Goal: Obtain resource: Download file/media

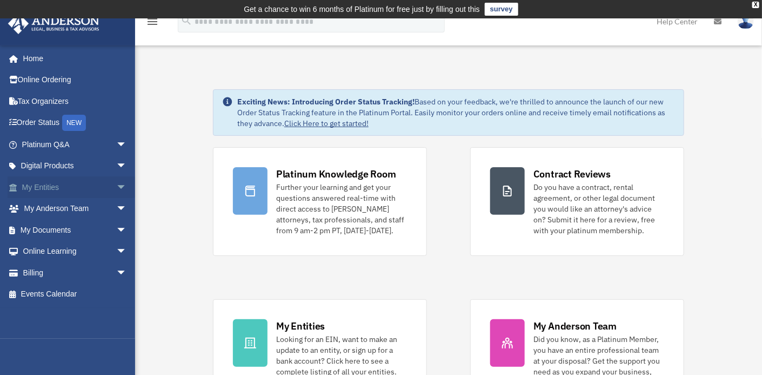
click at [116, 185] on span "arrow_drop_down" at bounding box center [127, 187] width 22 height 22
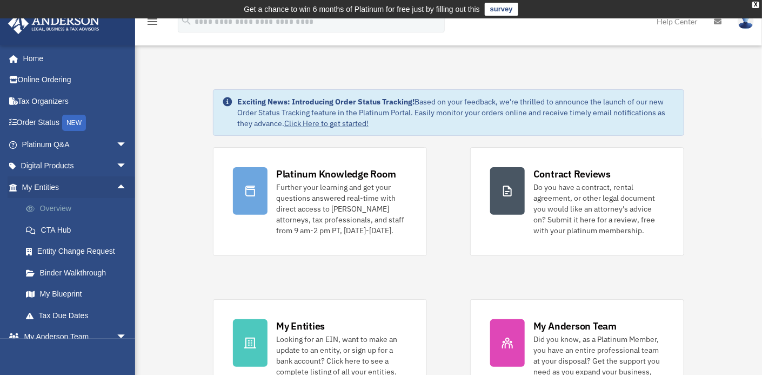
click at [51, 209] on link "Overview" at bounding box center [79, 209] width 128 height 22
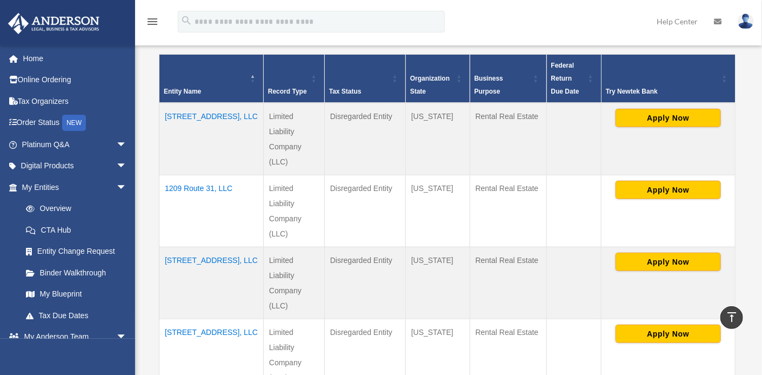
scroll to position [264, 0]
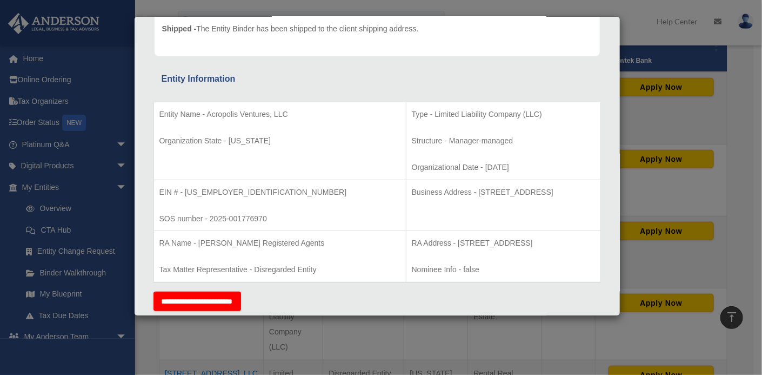
scroll to position [0, 0]
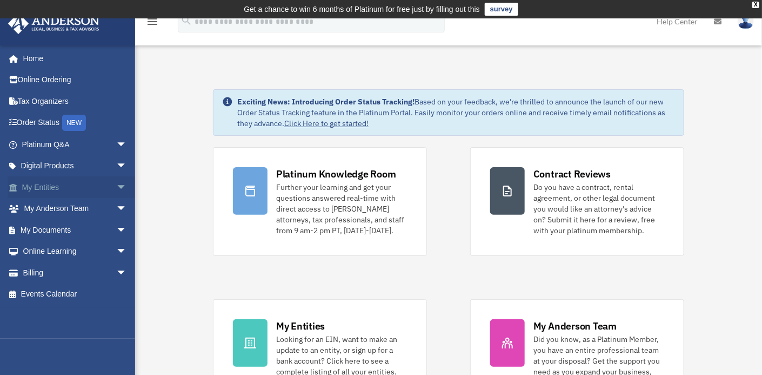
click at [116, 183] on span "arrow_drop_down" at bounding box center [127, 187] width 22 height 22
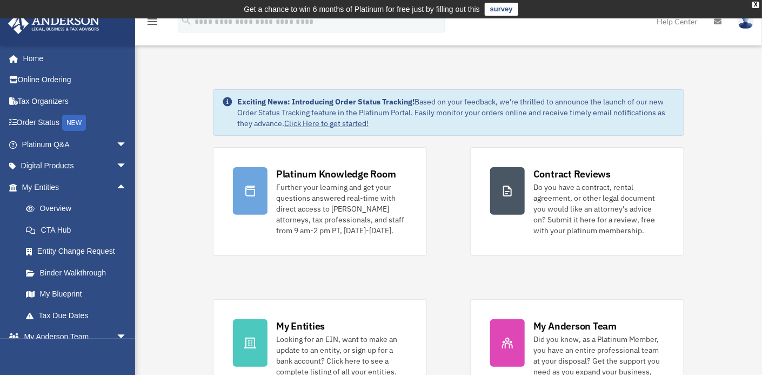
drag, startPoint x: 195, startPoint y: 234, endPoint x: 187, endPoint y: 238, distance: 9.2
click at [47, 206] on link "Overview" at bounding box center [79, 209] width 128 height 22
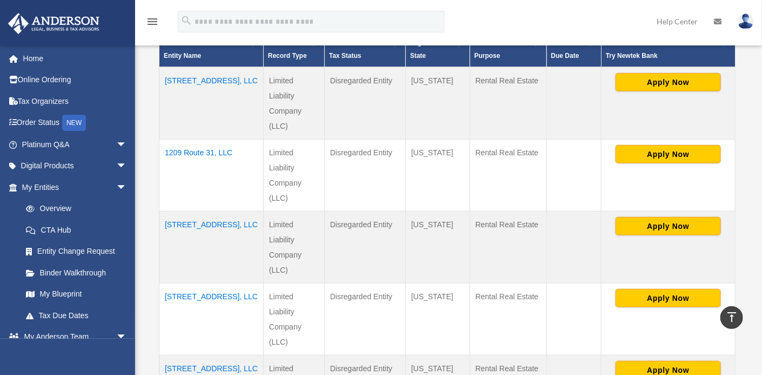
scroll to position [293, 0]
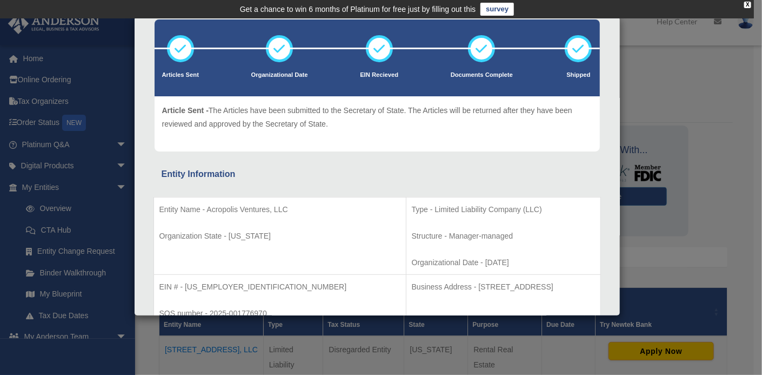
scroll to position [0, 0]
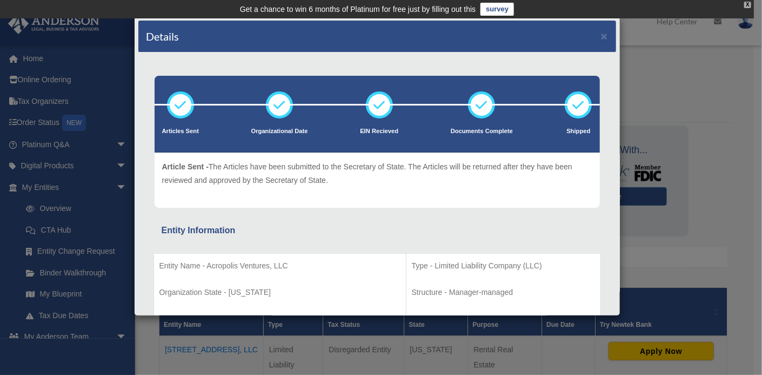
click at [746, 5] on div "X" at bounding box center [748, 5] width 7 height 6
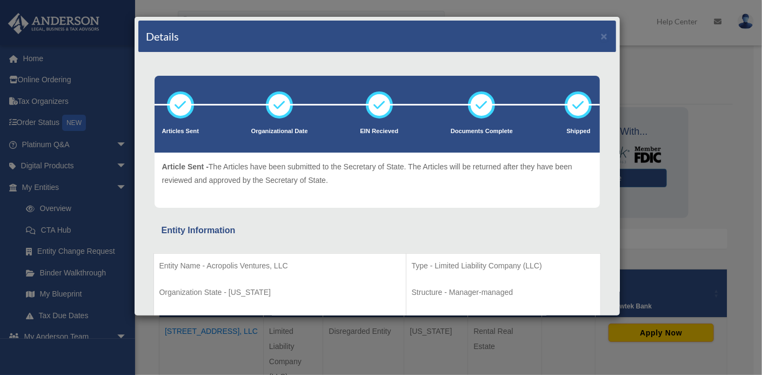
click at [600, 36] on div "Details ×" at bounding box center [377, 37] width 478 height 32
click at [601, 35] on button "×" at bounding box center [604, 35] width 7 height 11
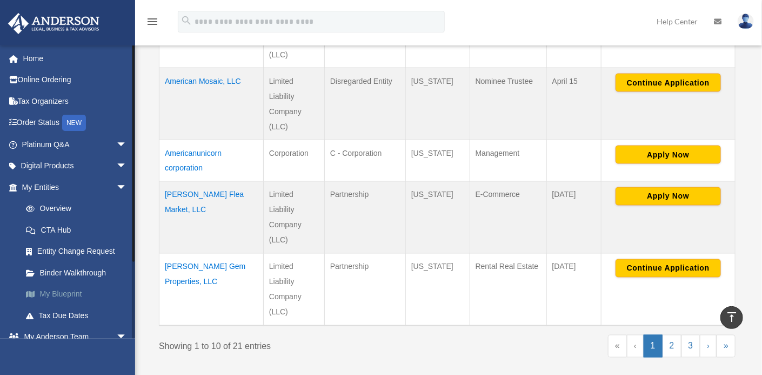
scroll to position [176, 0]
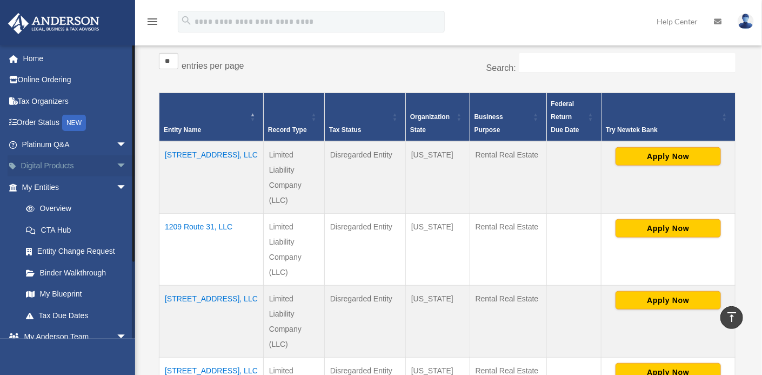
click at [48, 165] on link "Digital Products arrow_drop_down" at bounding box center [76, 166] width 136 height 22
click at [116, 163] on span "arrow_drop_down" at bounding box center [127, 166] width 22 height 22
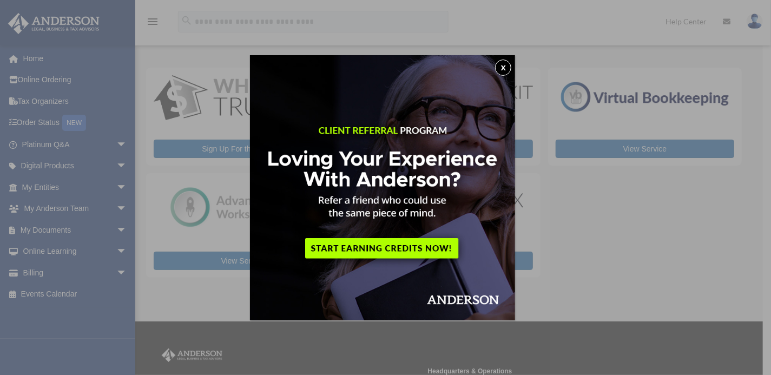
click at [47, 223] on div "x" at bounding box center [385, 187] width 771 height 375
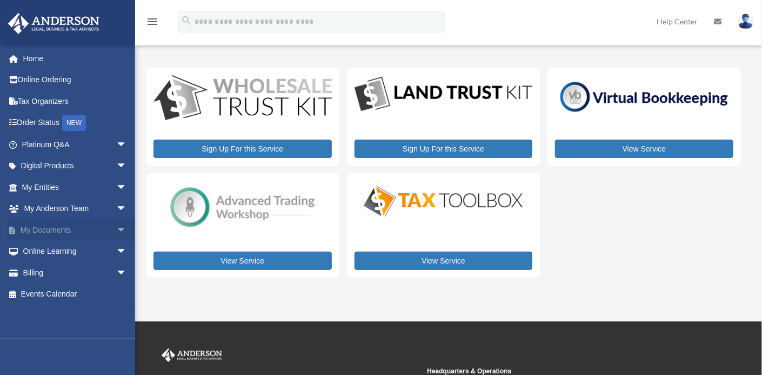
click at [116, 224] on span "arrow_drop_down" at bounding box center [127, 230] width 22 height 22
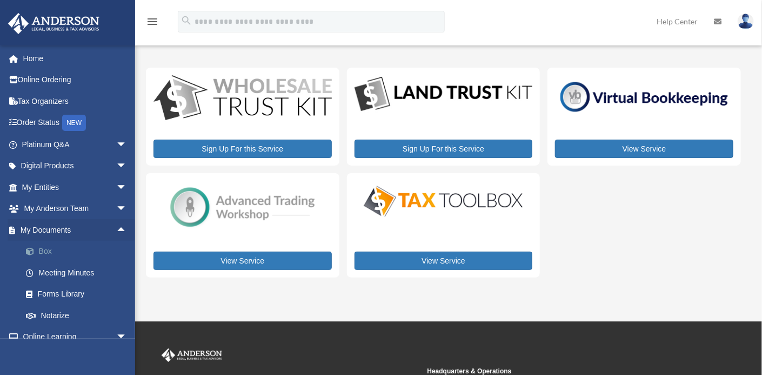
click at [36, 249] on span at bounding box center [35, 252] width 7 height 8
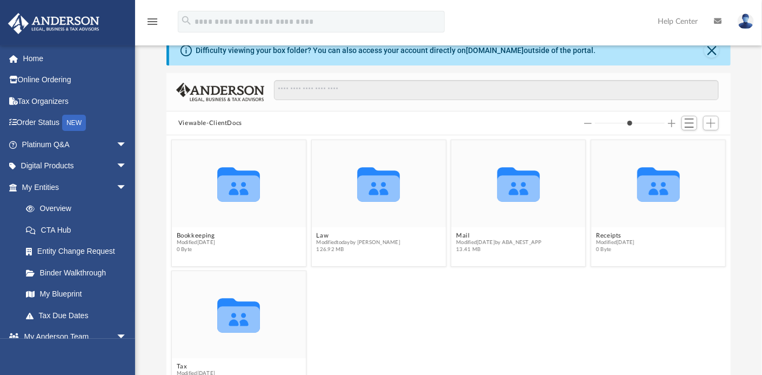
scroll to position [48, 0]
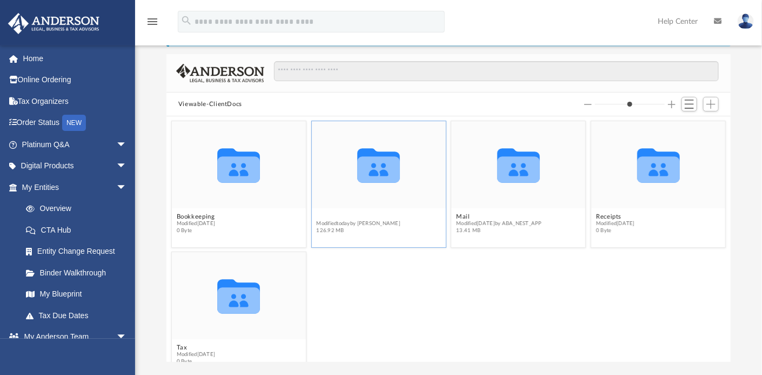
click at [317, 214] on button "Law" at bounding box center [358, 216] width 84 height 7
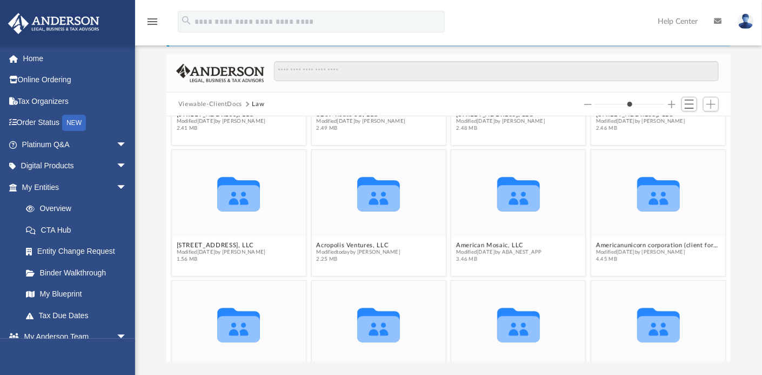
scroll to position [119, 0]
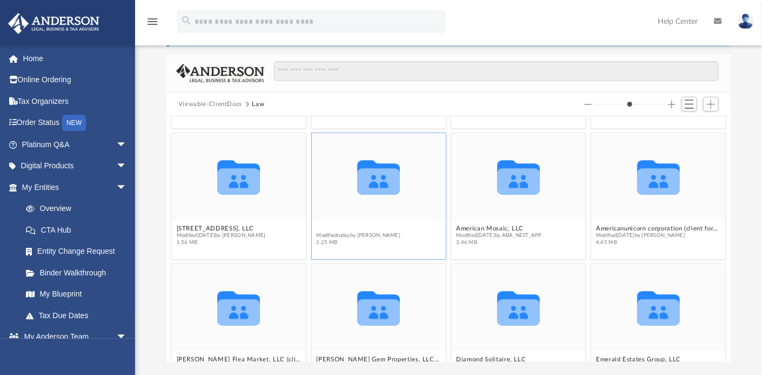
click at [347, 228] on button "Acropolis Ventures, LLC" at bounding box center [358, 228] width 84 height 7
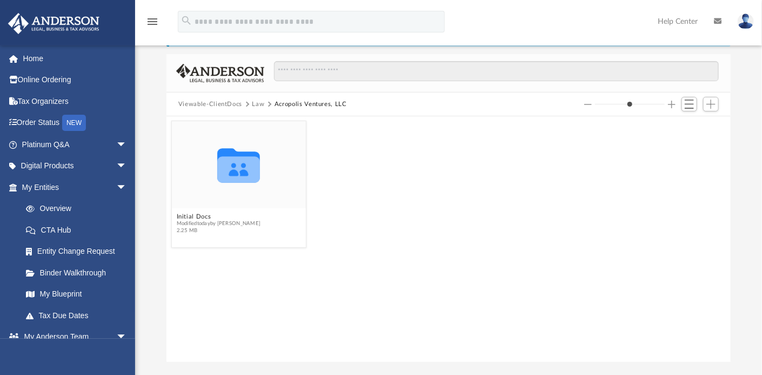
scroll to position [0, 0]
click at [187, 214] on button "Initial Docs" at bounding box center [219, 216] width 84 height 7
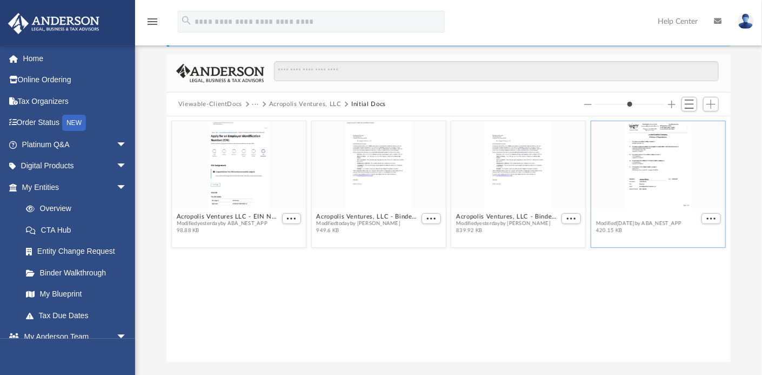
click at [632, 219] on button "Acropolis Ventures, LLC - Filed Articles.pdf" at bounding box center [647, 216] width 103 height 7
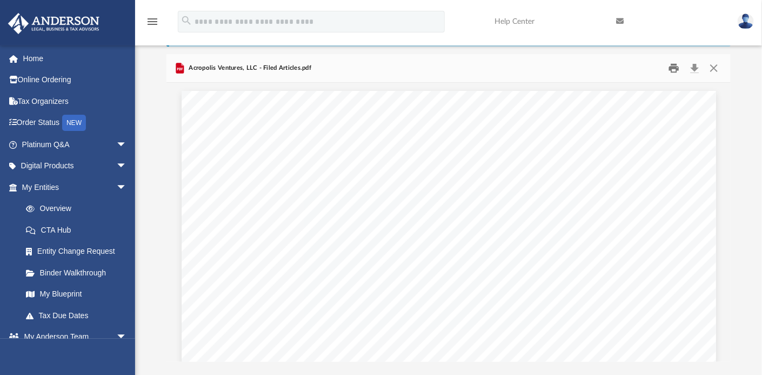
click at [676, 62] on button "Print" at bounding box center [675, 68] width 22 height 17
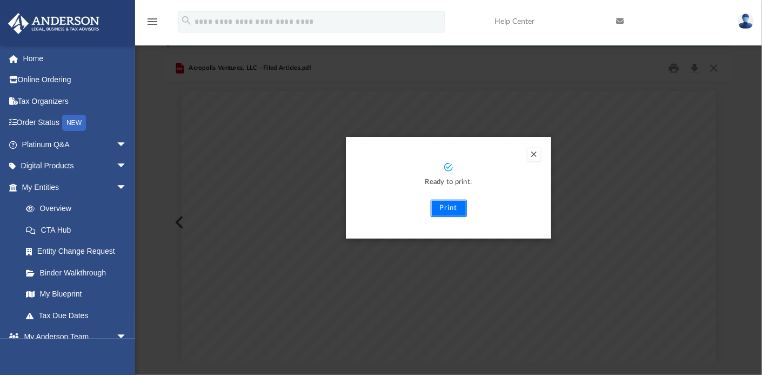
click at [451, 206] on button "Print" at bounding box center [449, 208] width 36 height 17
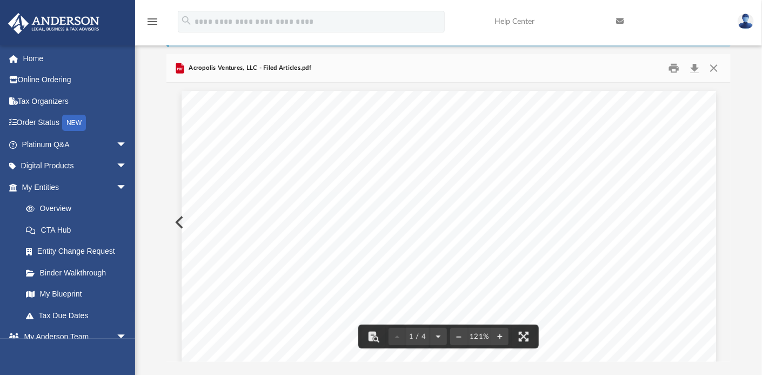
scroll to position [505, 0]
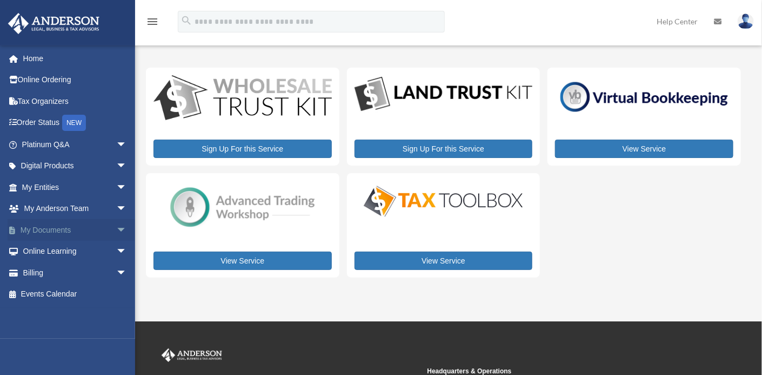
click at [116, 228] on span "arrow_drop_down" at bounding box center [127, 230] width 22 height 22
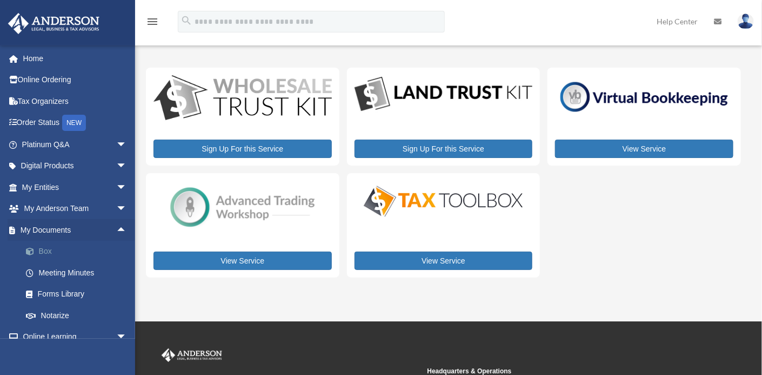
click at [42, 250] on link "Box" at bounding box center [79, 252] width 128 height 22
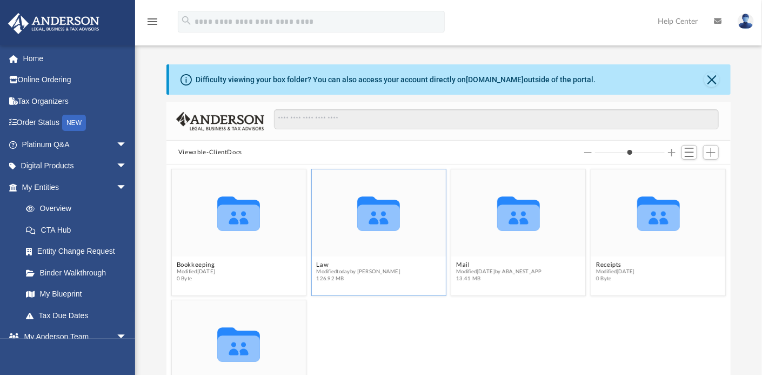
scroll to position [237, 556]
click at [317, 262] on button "Law" at bounding box center [358, 264] width 84 height 7
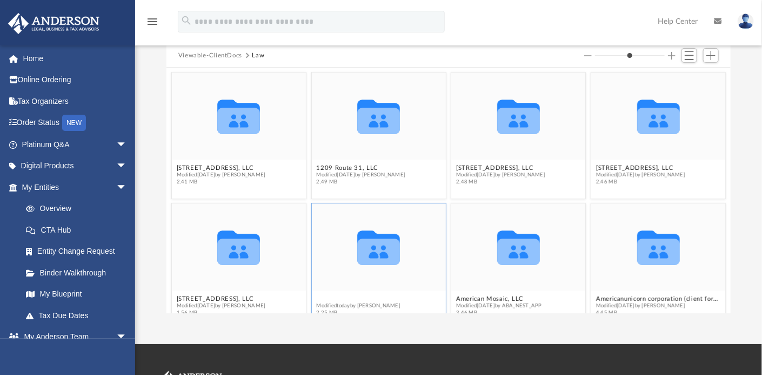
scroll to position [16, 0]
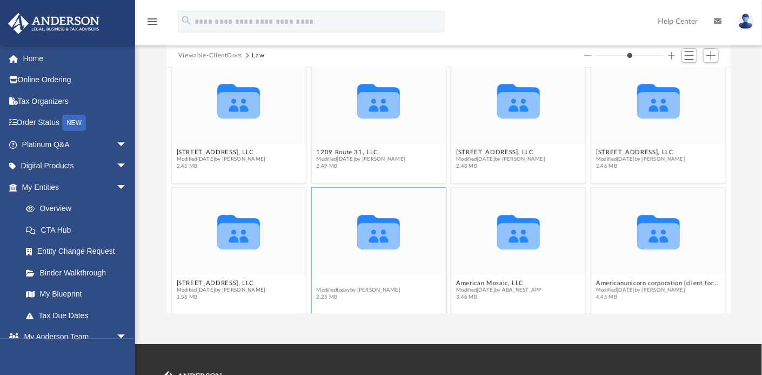
click at [344, 297] on div "Acropolis Ventures, LLC Modified [DATE] by [PERSON_NAME] 2.25 MB" at bounding box center [358, 290] width 84 height 21
click at [347, 287] on span "Modified [DATE] by [PERSON_NAME]" at bounding box center [358, 290] width 84 height 7
click at [376, 233] on icon "grid" at bounding box center [378, 236] width 43 height 26
click at [355, 281] on button "Acropolis Ventures, LLC" at bounding box center [358, 283] width 84 height 7
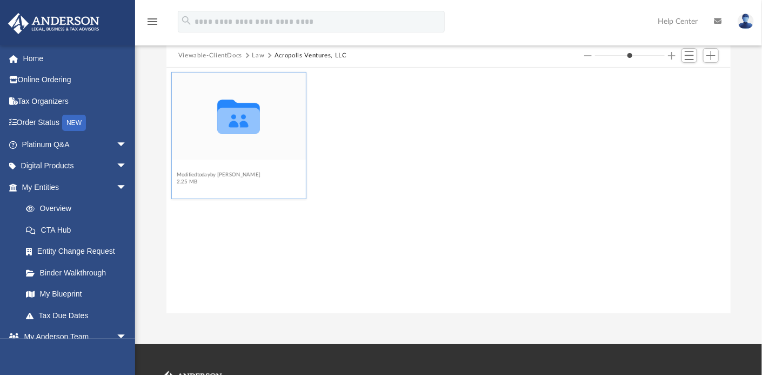
click at [193, 168] on button "Initial Docs" at bounding box center [219, 167] width 84 height 7
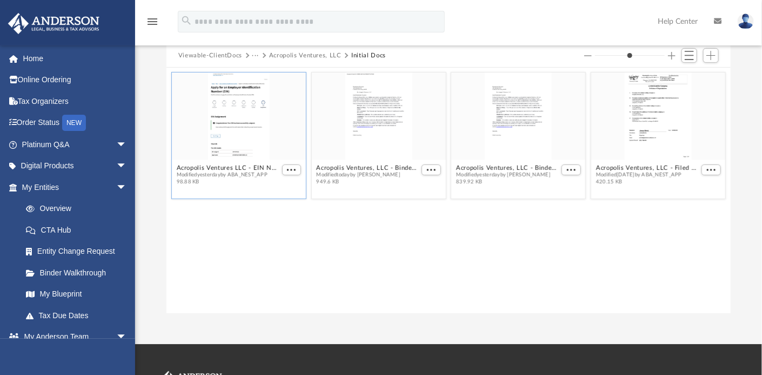
click at [274, 135] on div "grid" at bounding box center [239, 115] width 134 height 87
click at [246, 164] on button "Acropolis Ventures LLC - EIN Notice.pdf" at bounding box center [228, 167] width 103 height 7
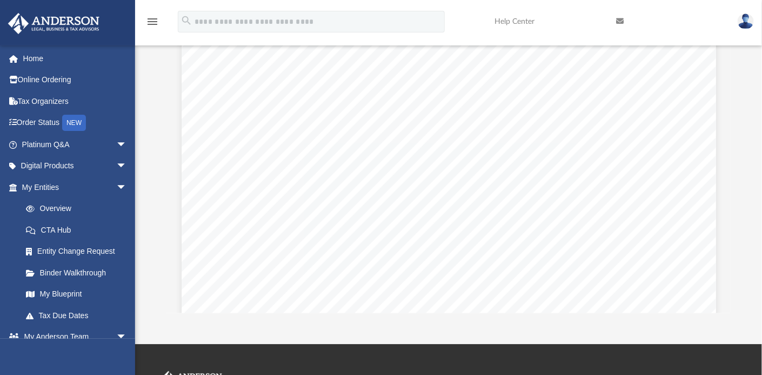
scroll to position [467, 0]
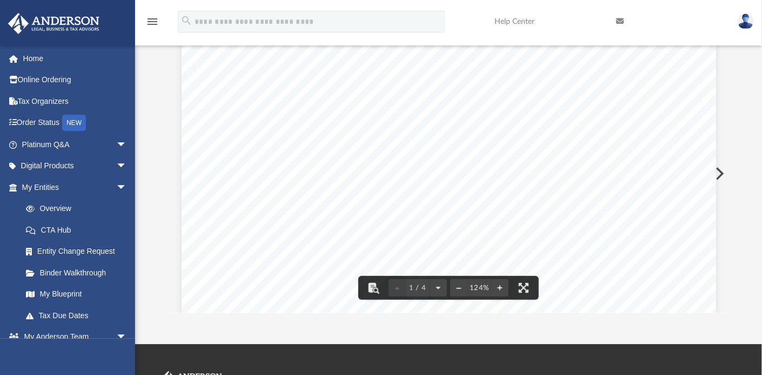
drag, startPoint x: 722, startPoint y: 96, endPoint x: 725, endPoint y: 105, distance: 9.4
click at [725, 105] on div "An o ﬀ icial website of the United States Government Here's how you know Home /…" at bounding box center [449, 173] width 565 height 279
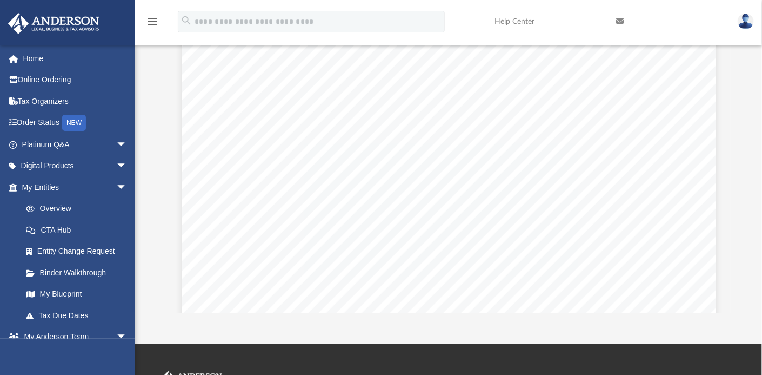
scroll to position [1983, 0]
click at [738, 251] on div "Difficulty viewing your box folder? You can also access your account directly o…" at bounding box center [448, 141] width 627 height 346
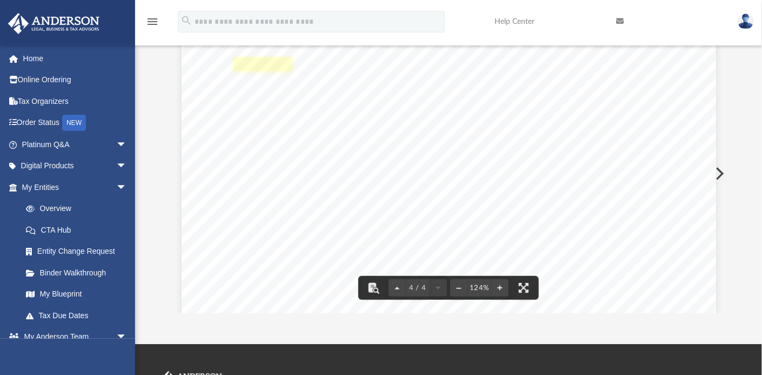
click at [257, 59] on link "Page 4" at bounding box center [263, 64] width 59 height 14
click at [258, 92] on link "Page 4" at bounding box center [263, 94] width 59 height 14
click at [152, 18] on icon "menu" at bounding box center [152, 21] width 13 height 13
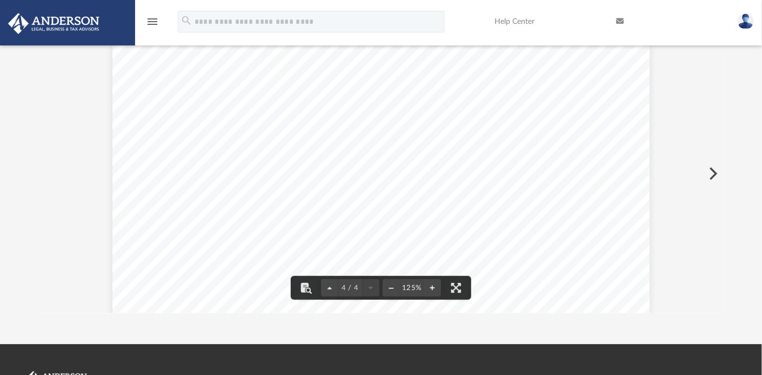
scroll to position [2327, 0]
click at [714, 175] on button "Preview" at bounding box center [713, 173] width 24 height 30
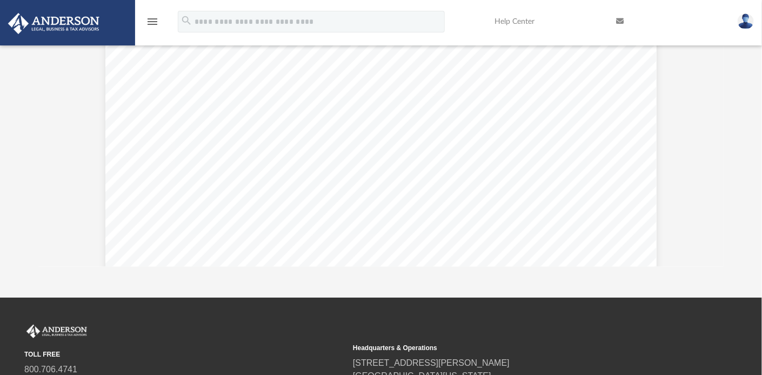
scroll to position [142, 0]
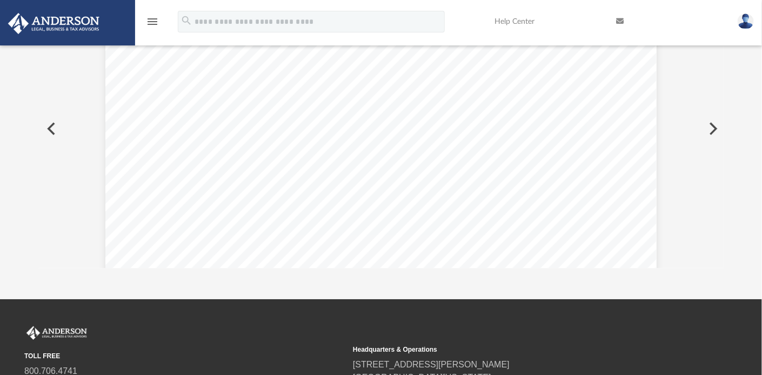
click at [715, 132] on button "Preview" at bounding box center [713, 129] width 24 height 30
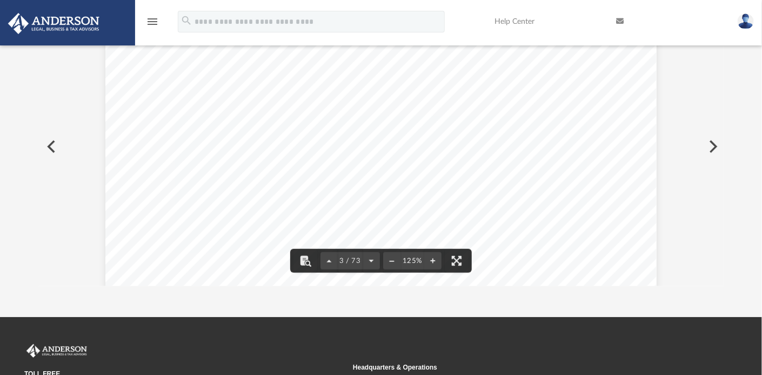
scroll to position [2019, 0]
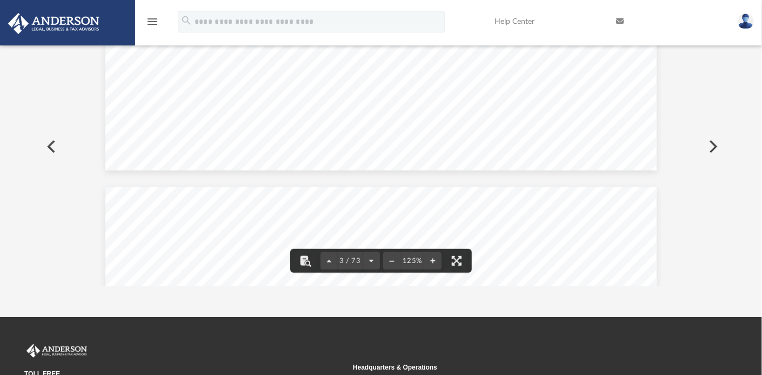
click at [716, 146] on button "Preview" at bounding box center [713, 146] width 24 height 30
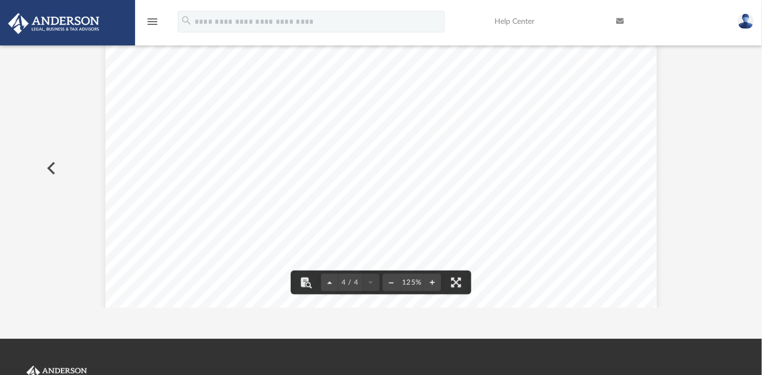
scroll to position [2640, 0]
click at [50, 168] on button "Preview" at bounding box center [50, 168] width 24 height 30
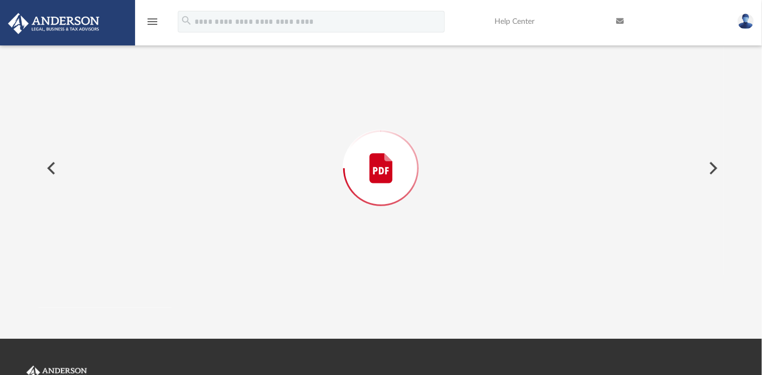
scroll to position [1460, 0]
click at [50, 168] on button "Preview" at bounding box center [50, 168] width 24 height 30
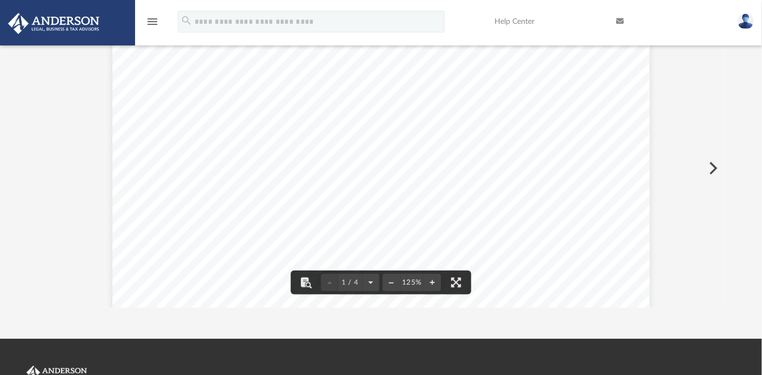
scroll to position [505, 0]
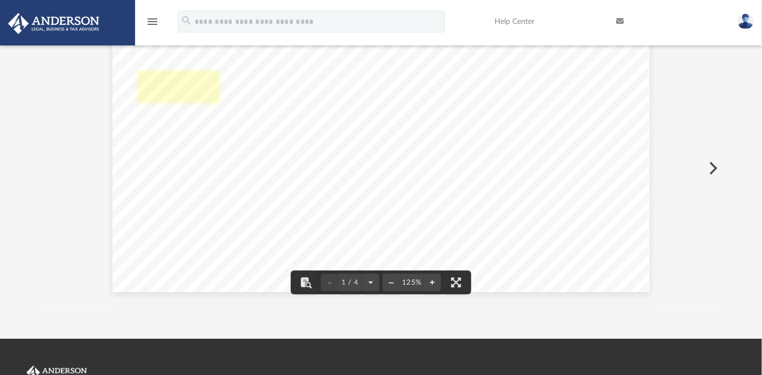
click at [177, 87] on link "Page 1" at bounding box center [178, 86] width 81 height 31
